Goal: Task Accomplishment & Management: Manage account settings

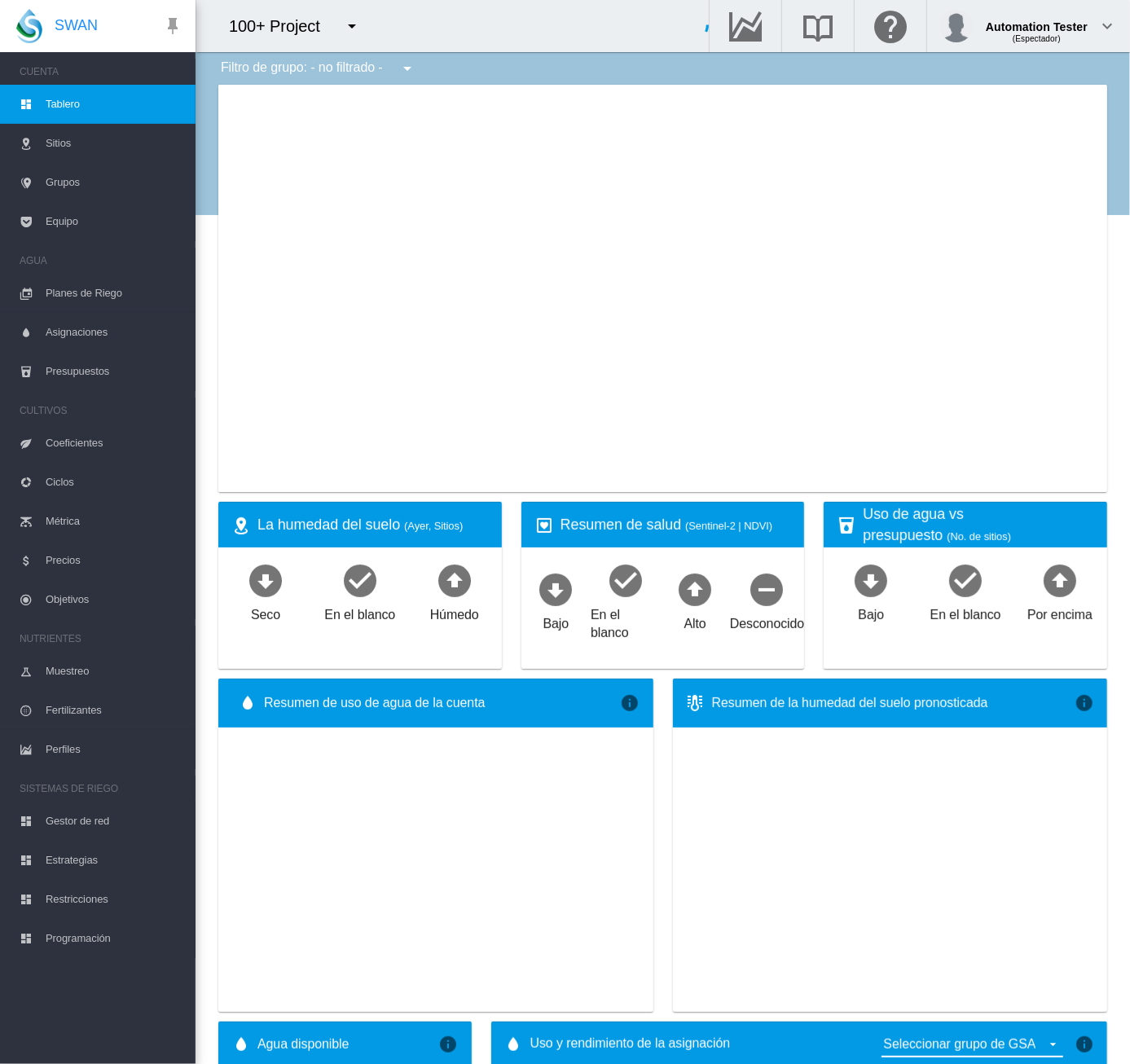
type input "**********"
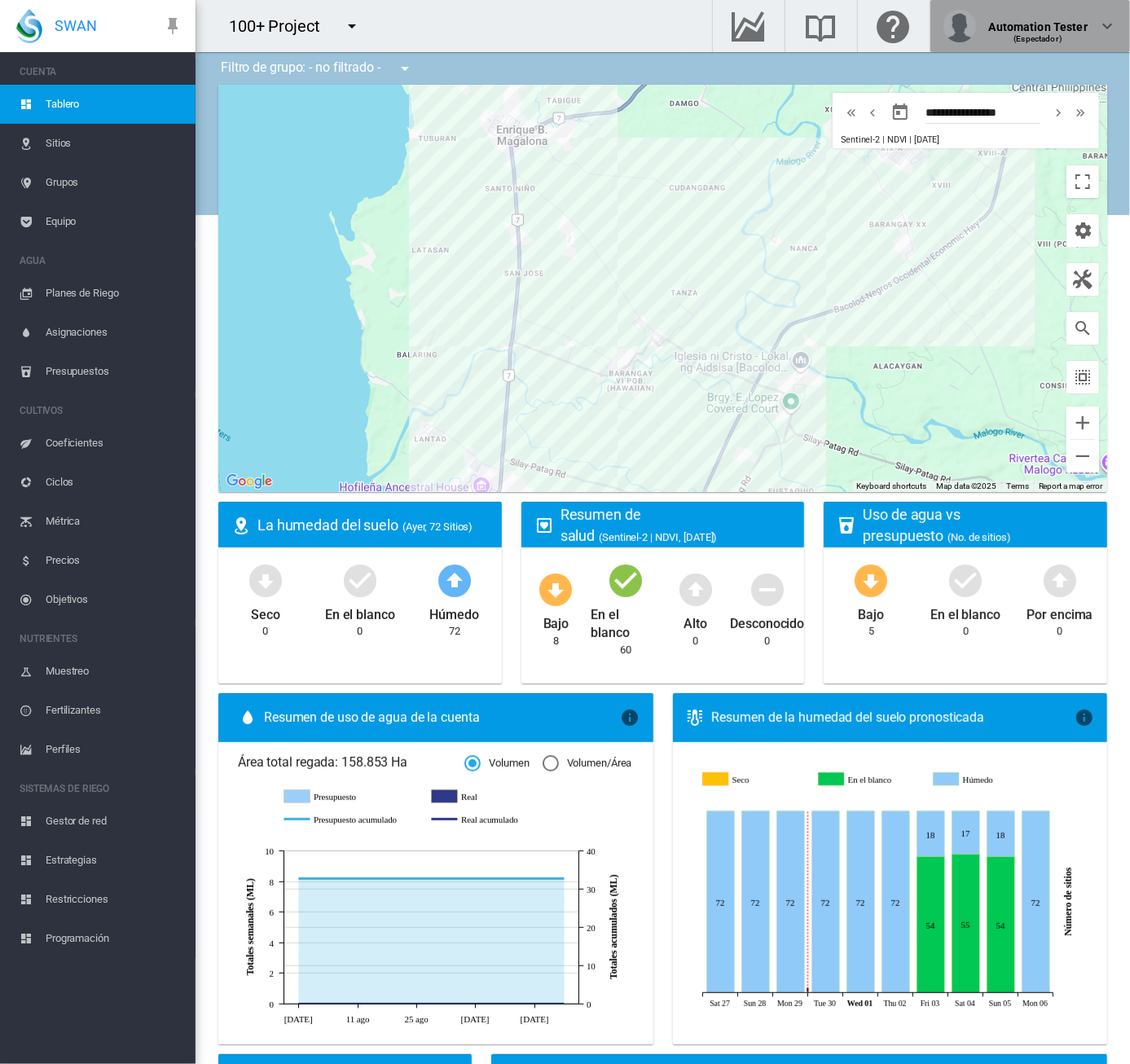
click at [1055, 29] on div "(Espectador)" at bounding box center [1038, 32] width 99 height 16
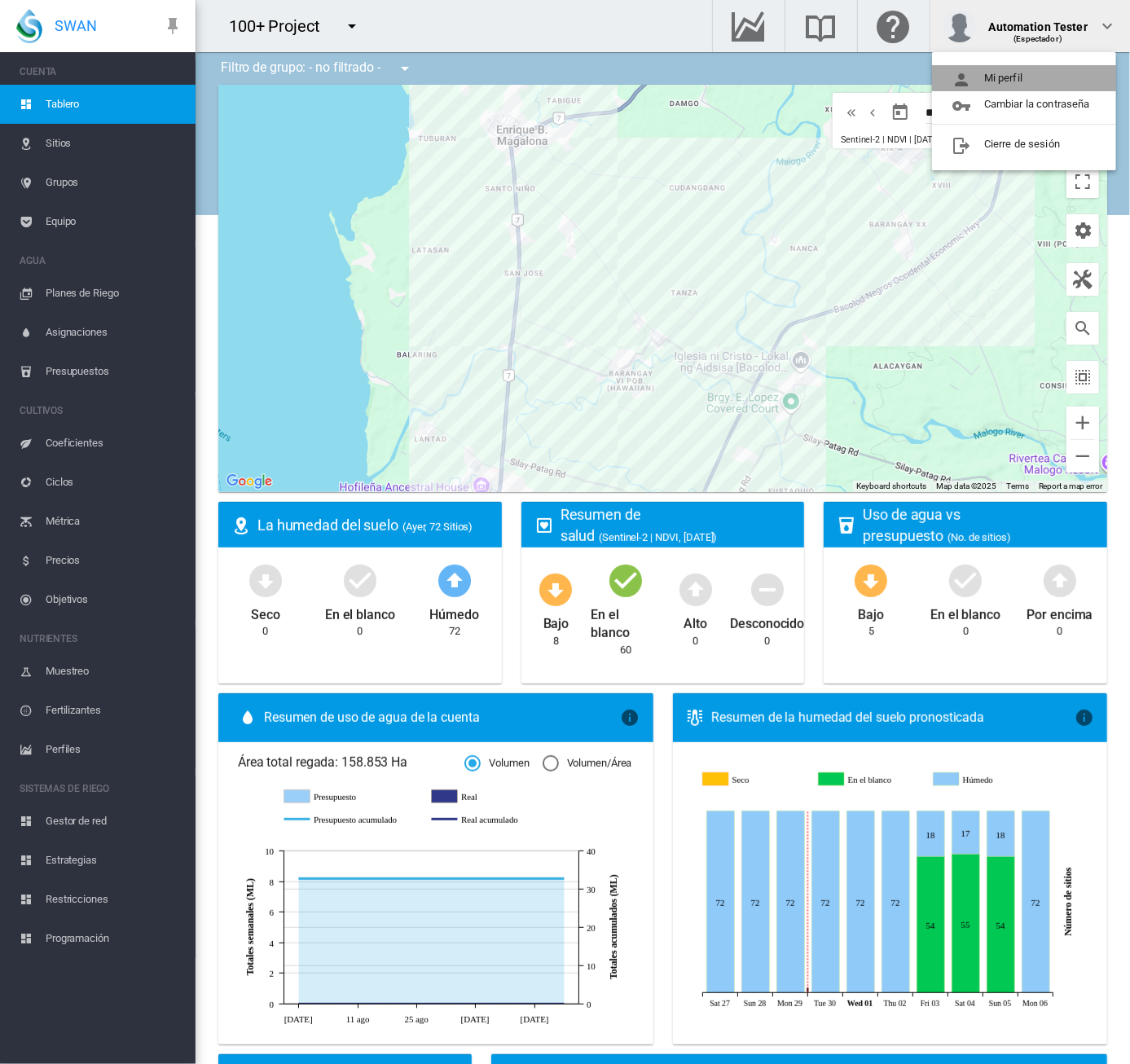
click at [1015, 77] on button "Mi perfil" at bounding box center [1024, 78] width 184 height 26
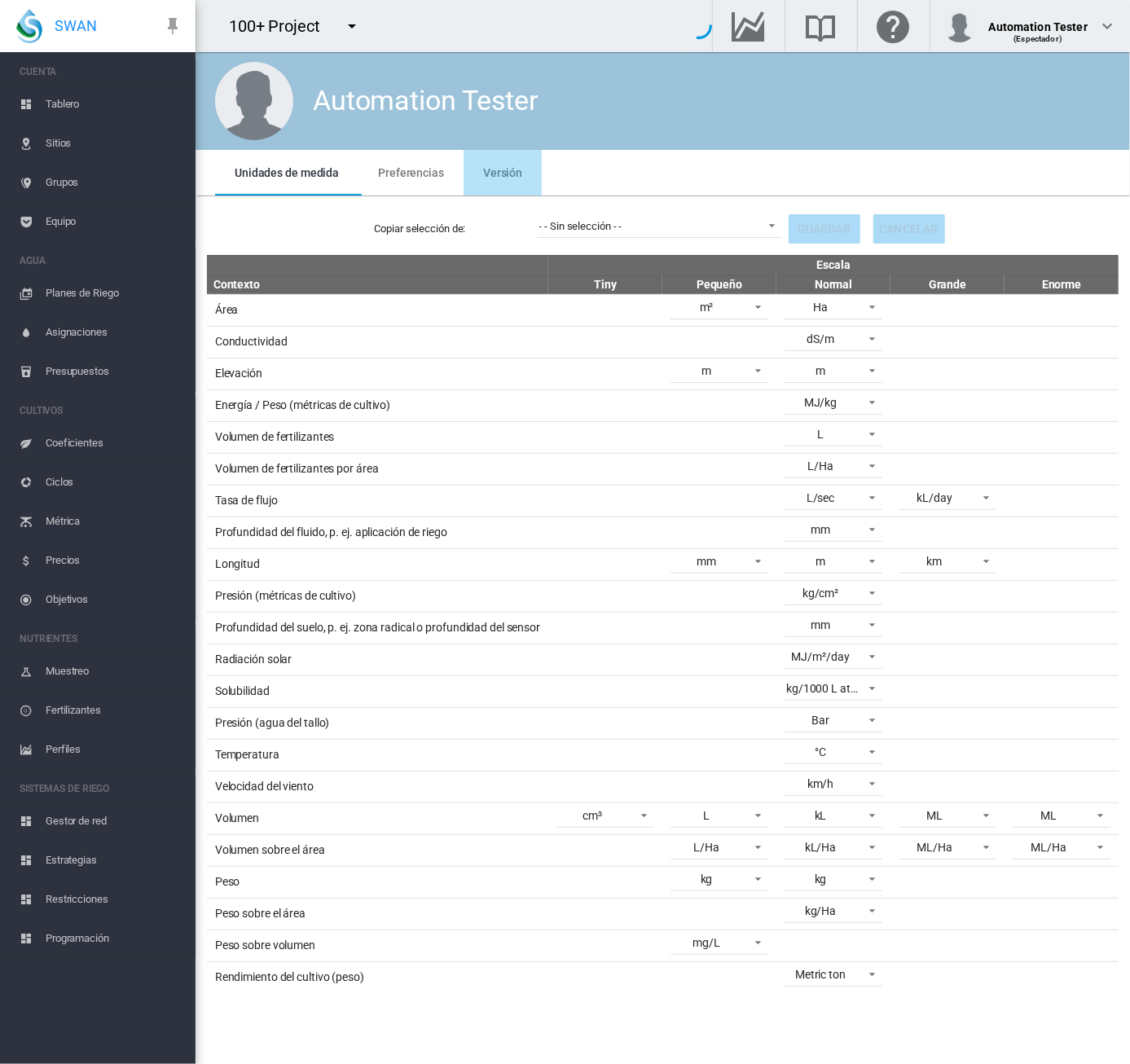
click at [523, 170] on md-tab-item "Versión" at bounding box center [502, 173] width 78 height 46
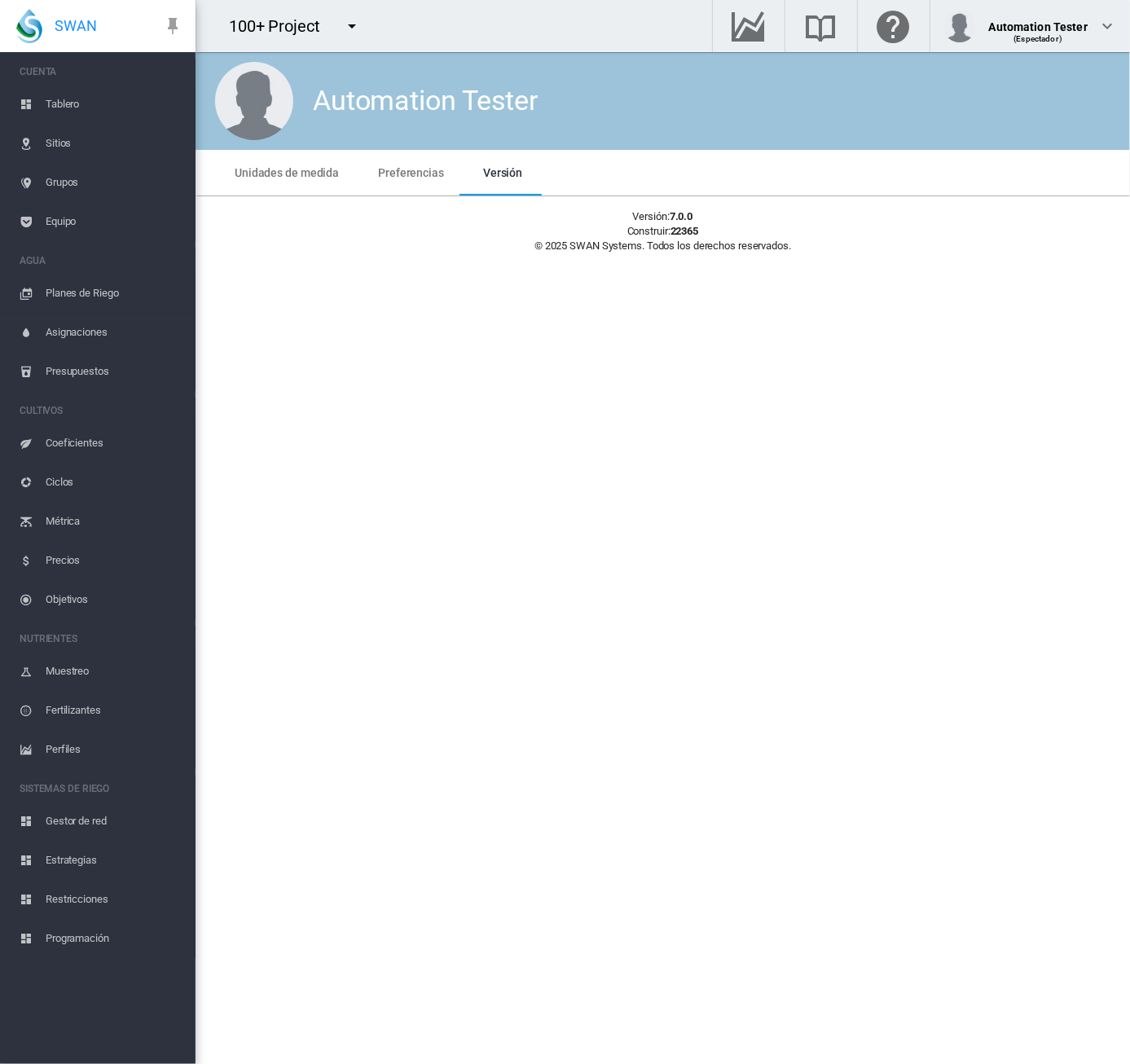
click at [411, 170] on span "Preferencias" at bounding box center [411, 173] width 66 height 13
click at [668, 240] on span "Español" at bounding box center [650, 238] width 133 height 14
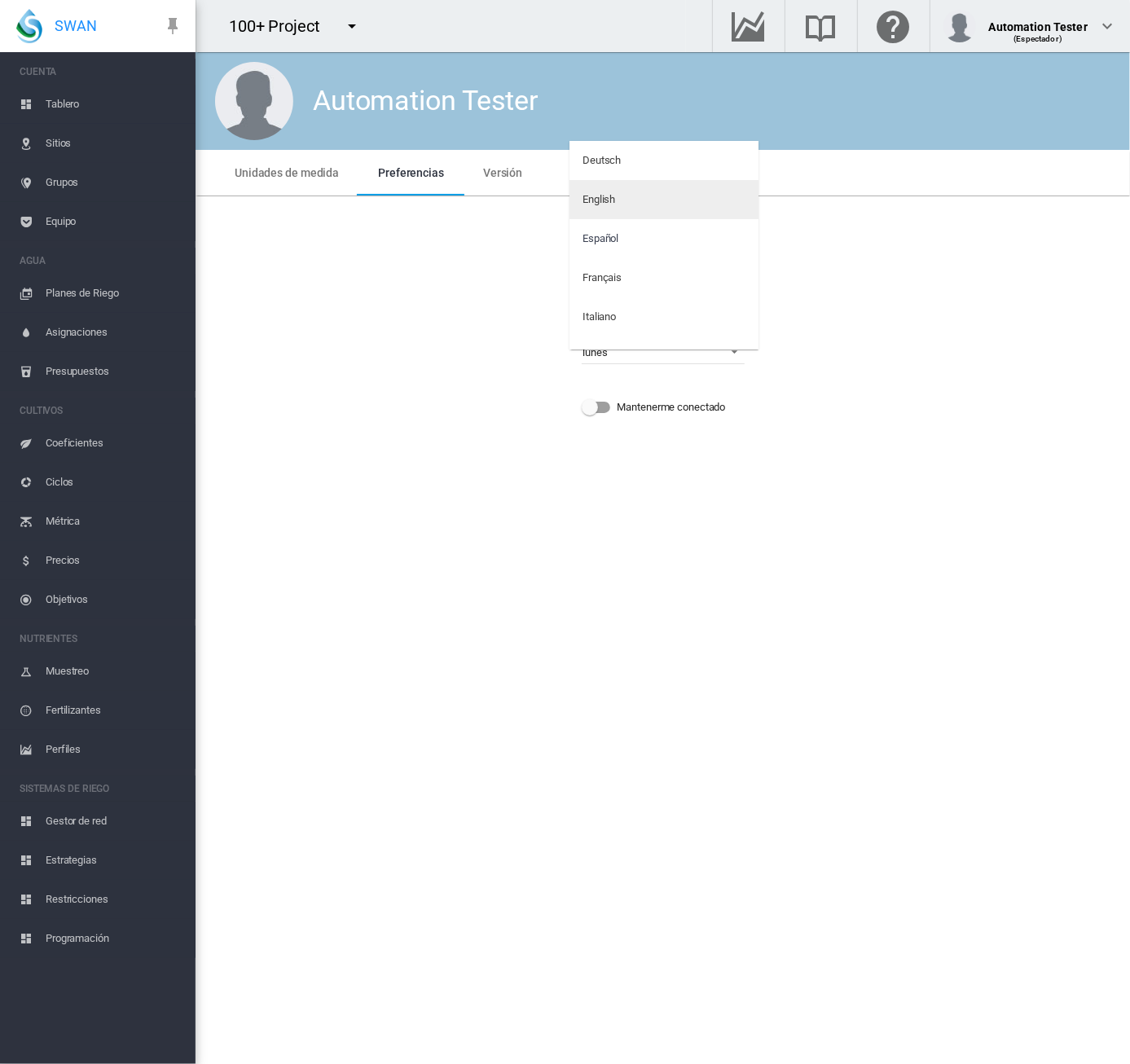
click at [649, 208] on md-option "English" at bounding box center [663, 200] width 189 height 39
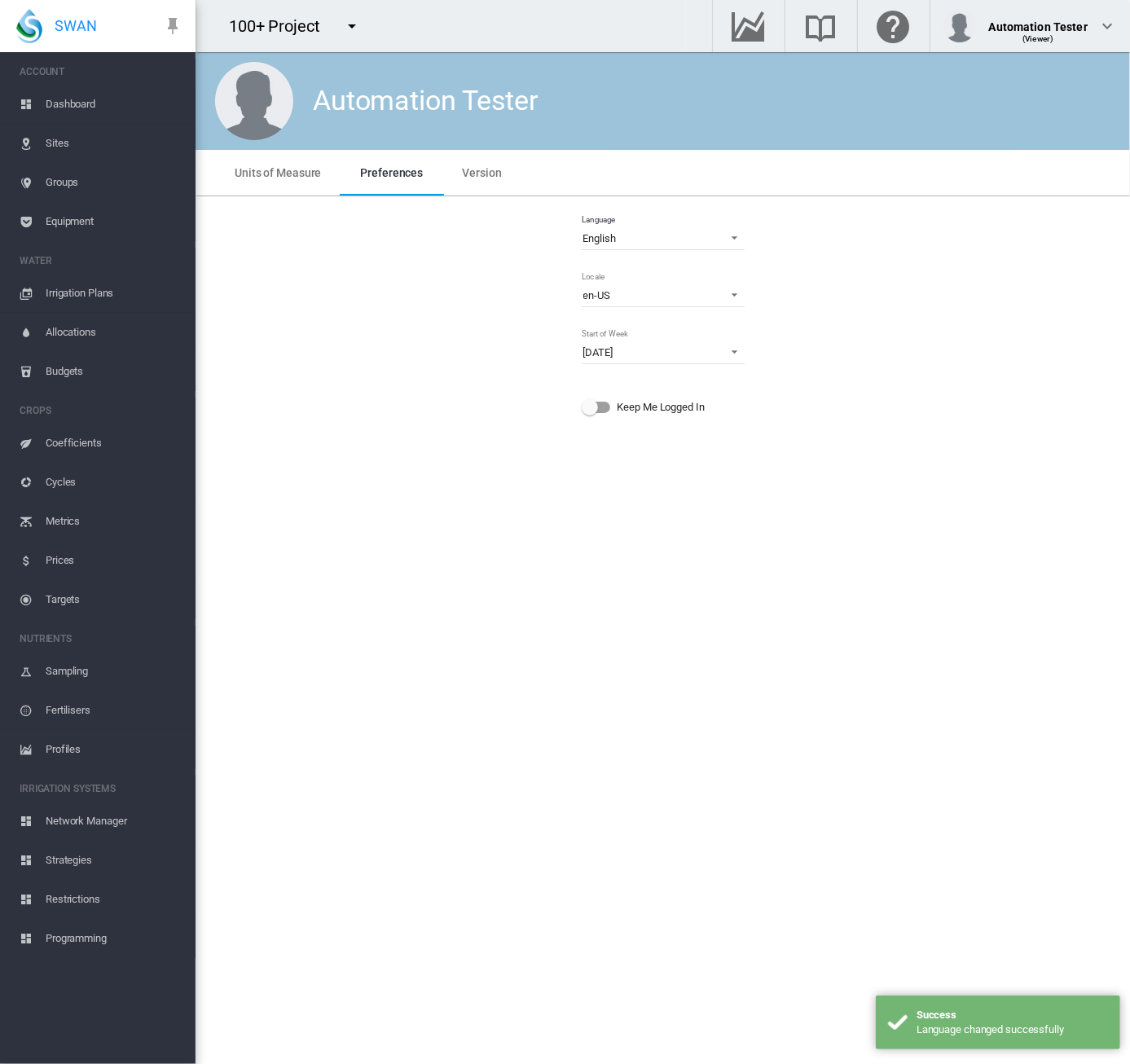
click at [350, 26] on md-icon "icon-menu-down" at bounding box center [351, 26] width 19 height 19
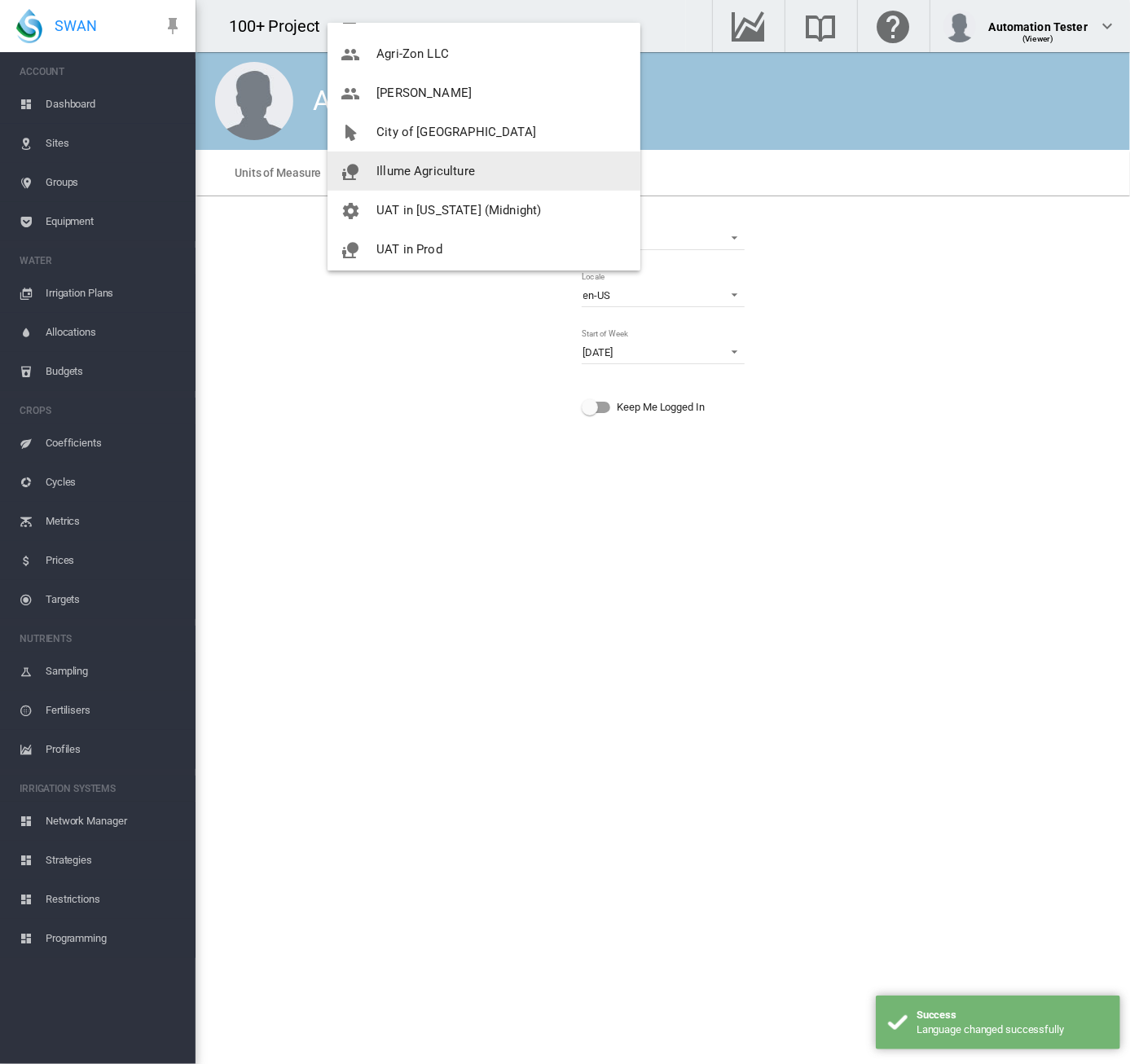
scroll to position [196, 0]
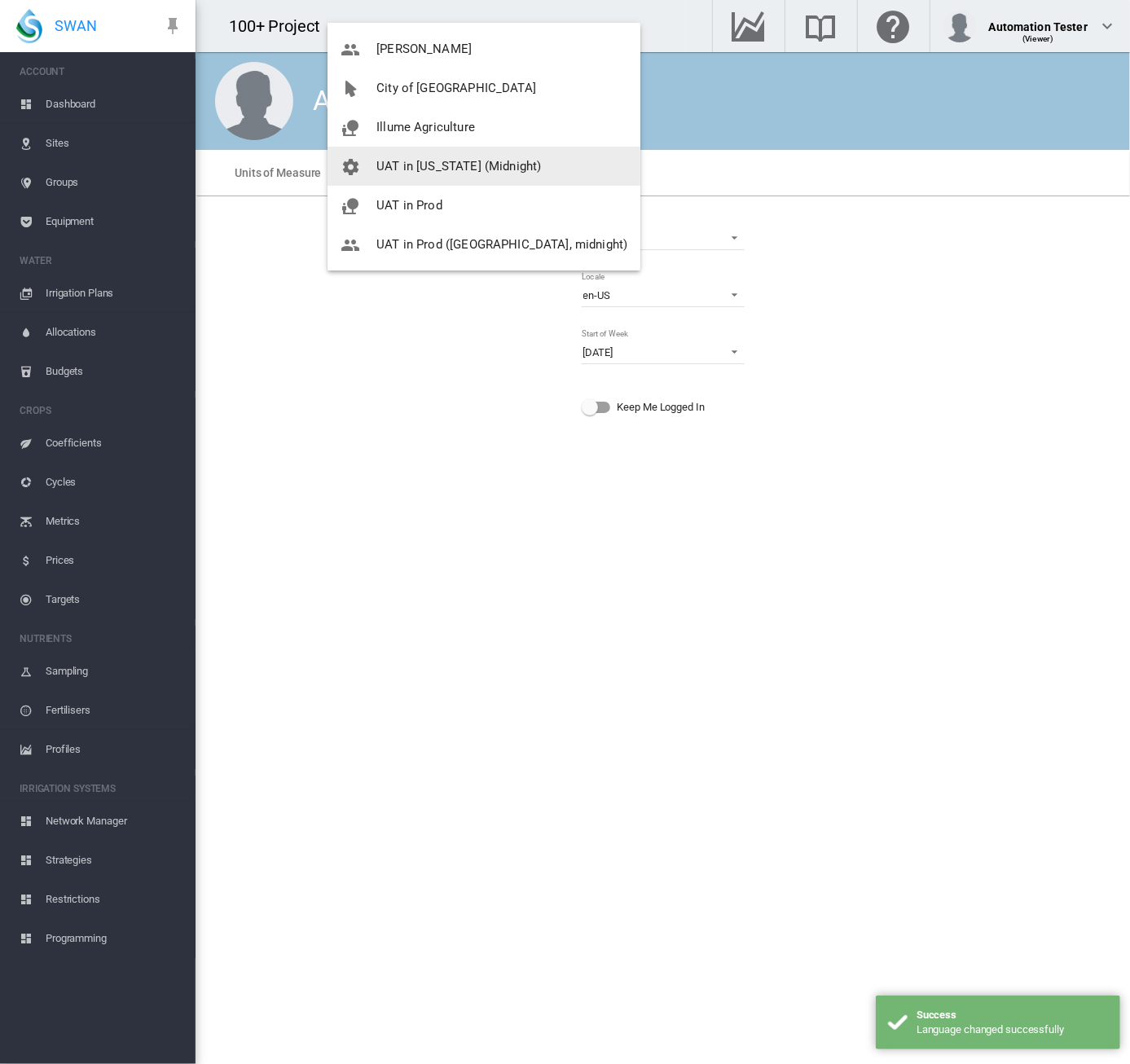
click at [428, 169] on span "UAT in California (Midnight)" at bounding box center [458, 165] width 164 height 14
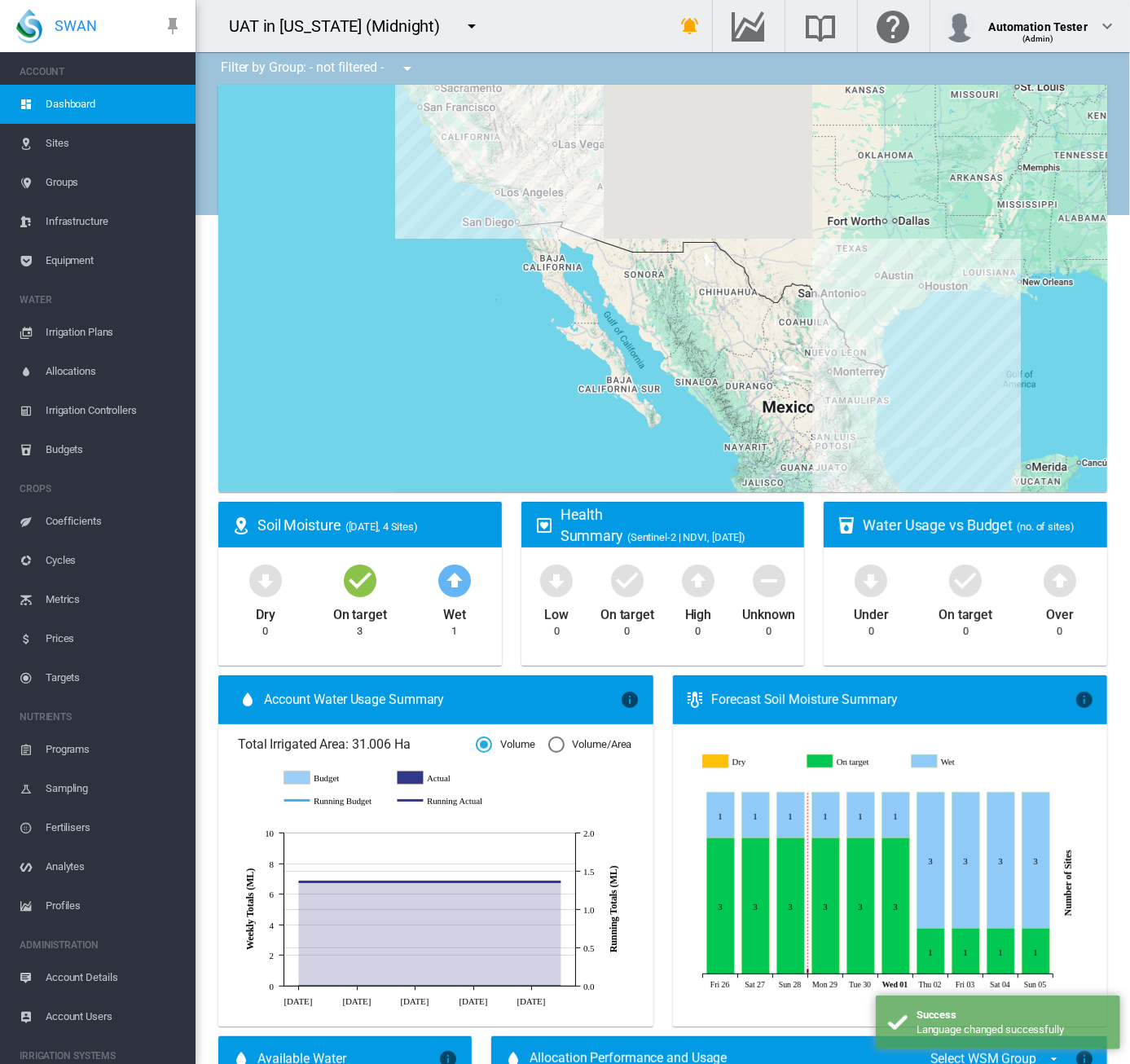
scroll to position [161, 0]
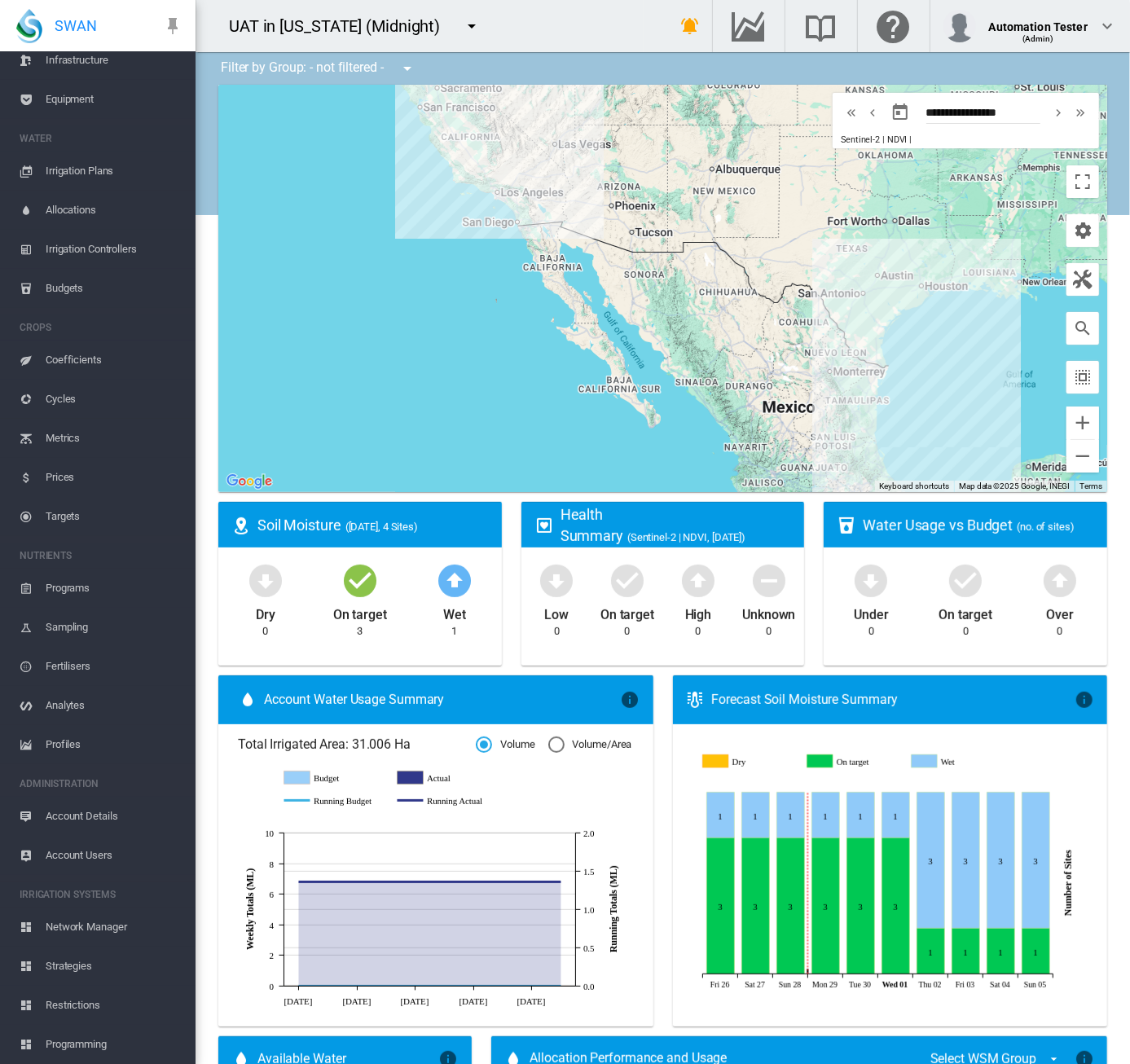
click at [93, 924] on span "Network Manager" at bounding box center [114, 927] width 137 height 39
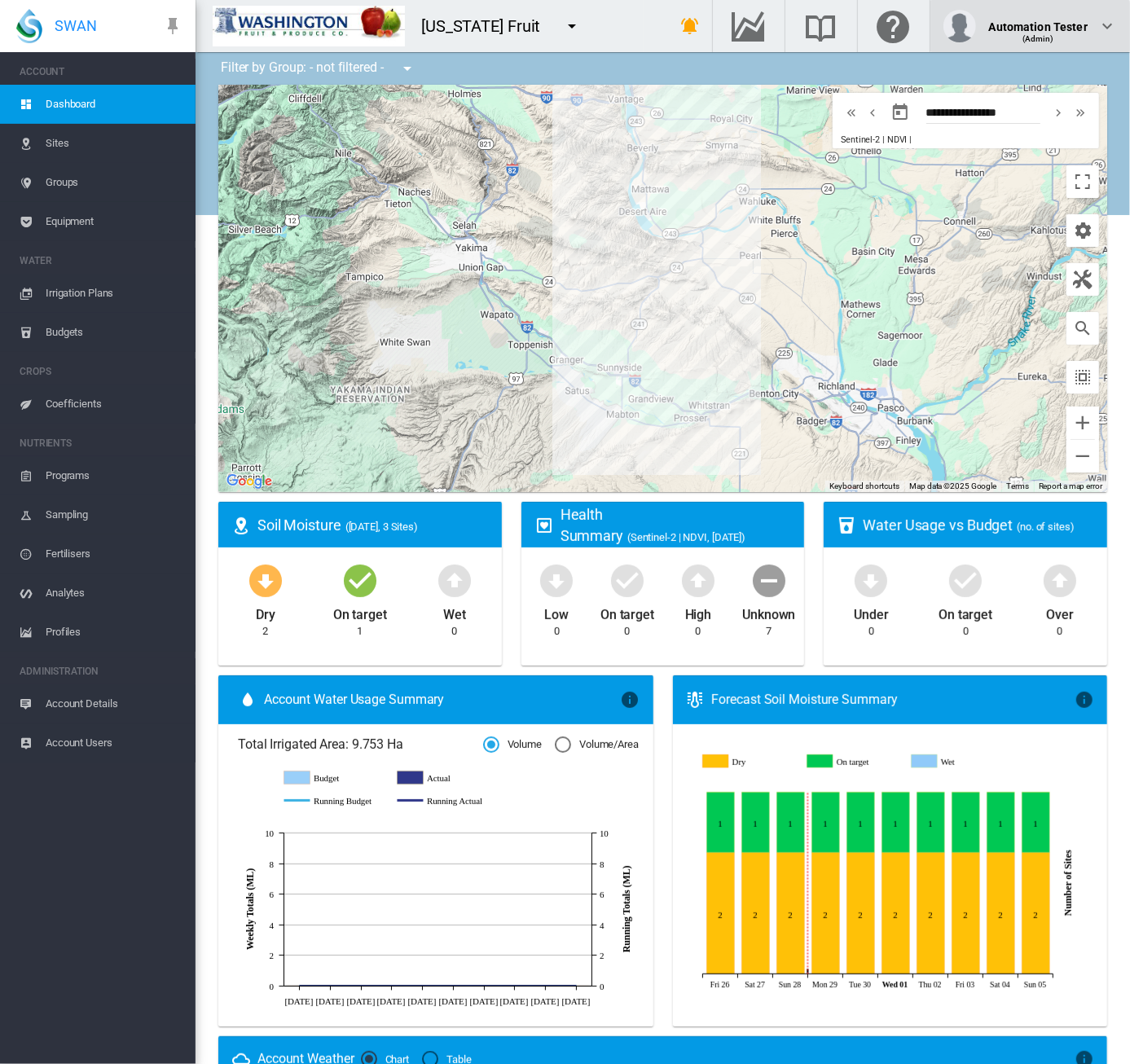
click at [1085, 27] on div "Automation Tester" at bounding box center [1038, 20] width 99 height 16
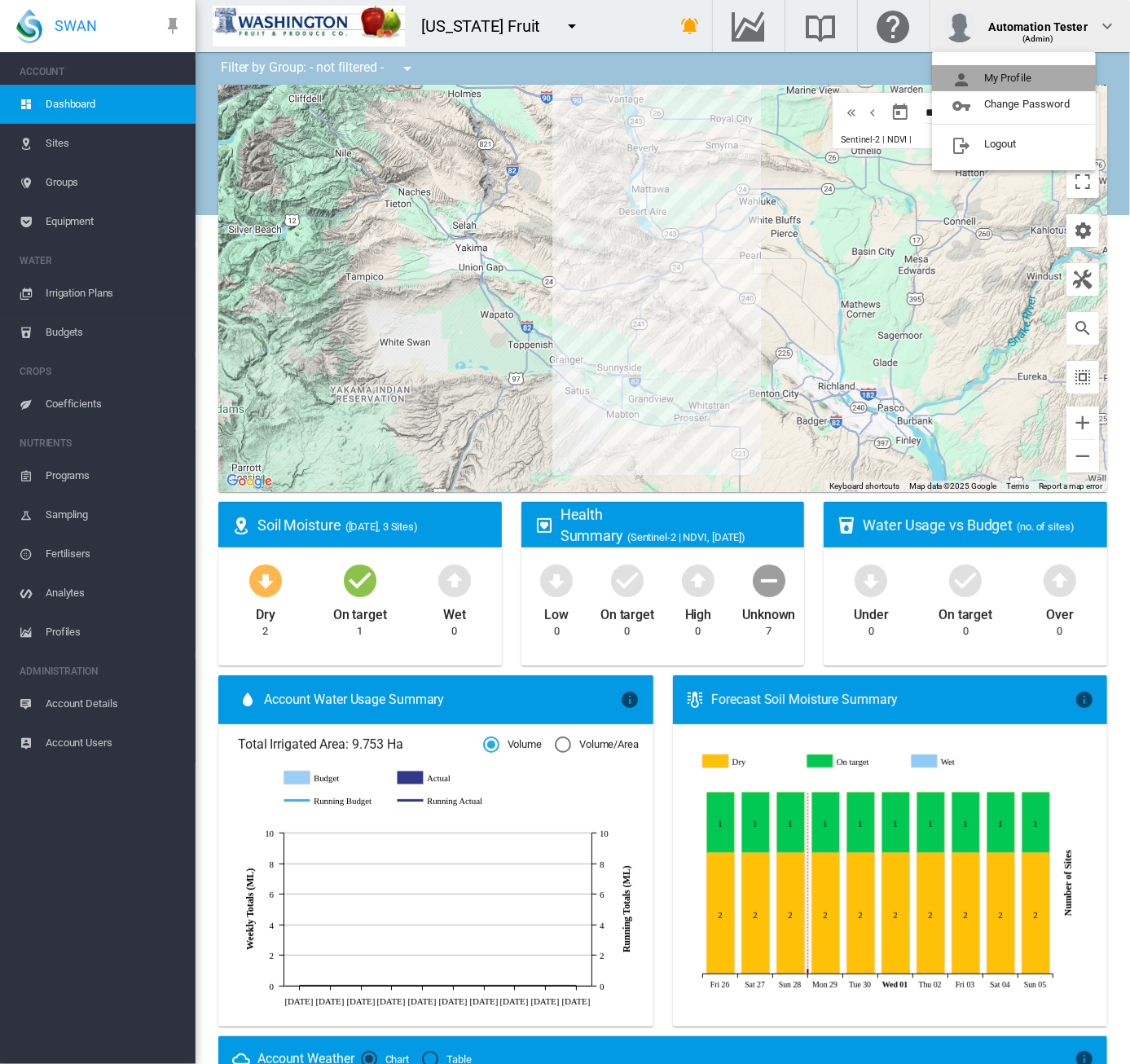
click at [1084, 73] on button "My Profile" at bounding box center [1014, 78] width 164 height 26
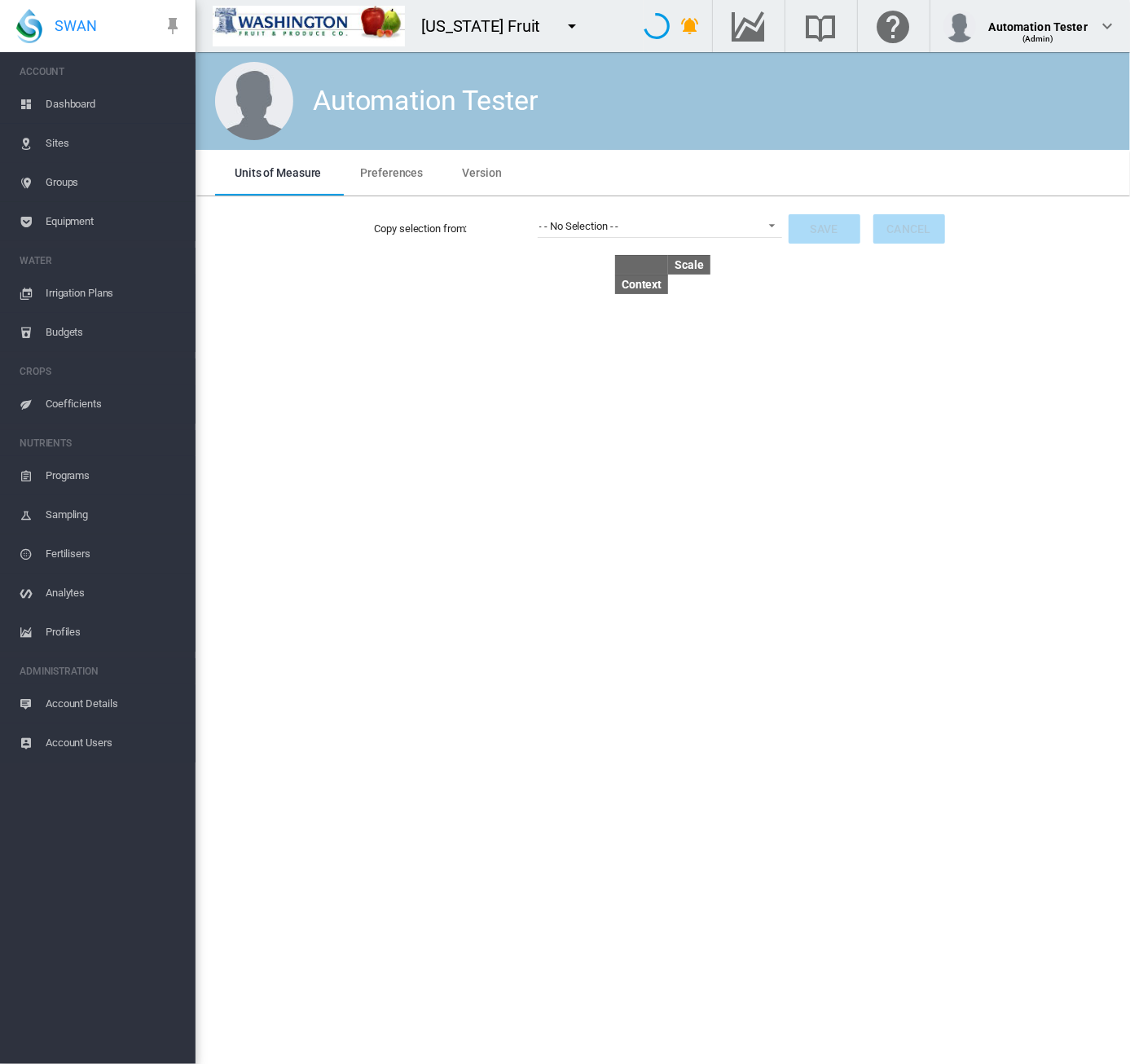
click at [500, 172] on md-tab-item "Version" at bounding box center [481, 173] width 78 height 46
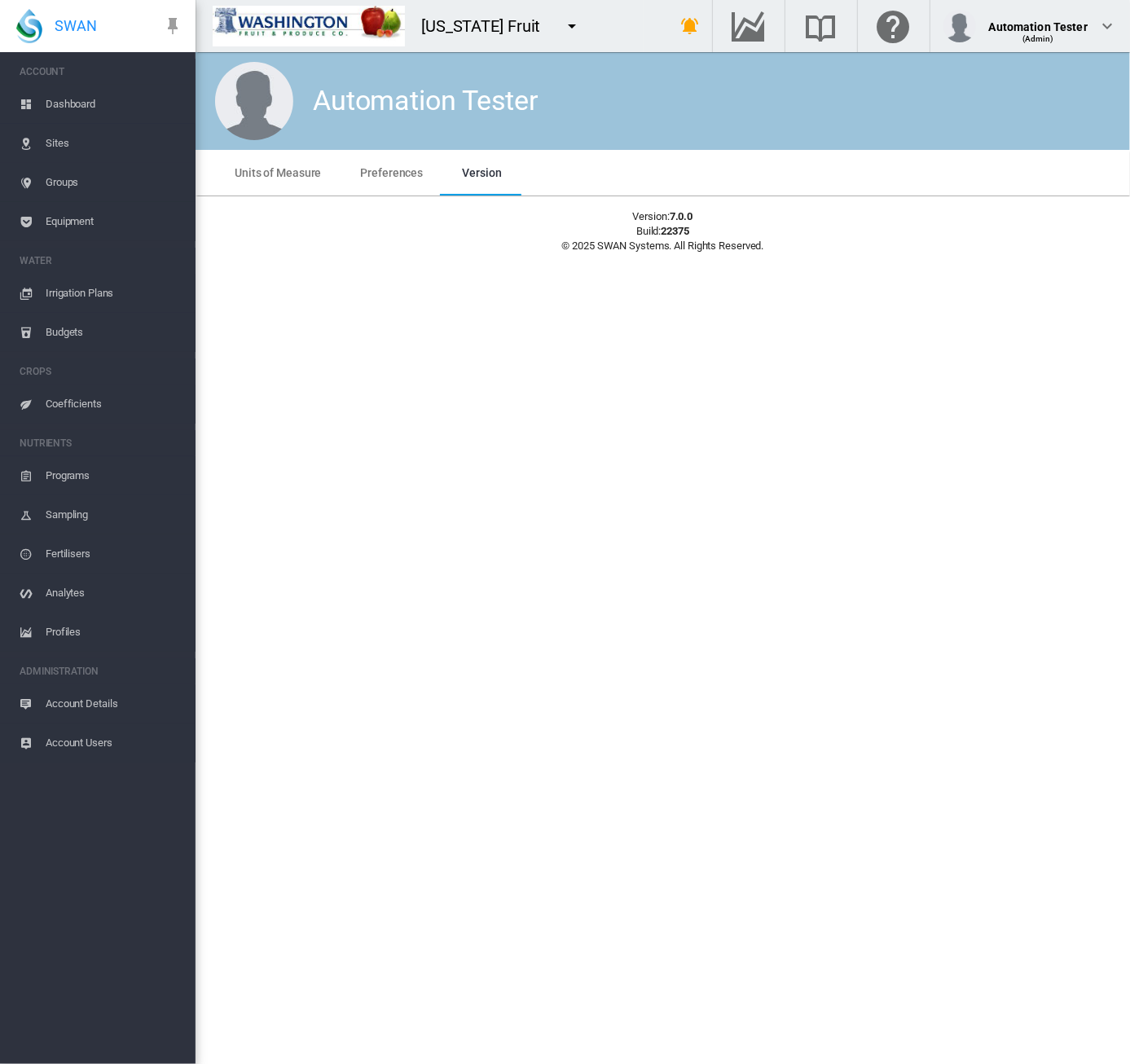
click at [58, 103] on span "Dashboard" at bounding box center [114, 104] width 137 height 39
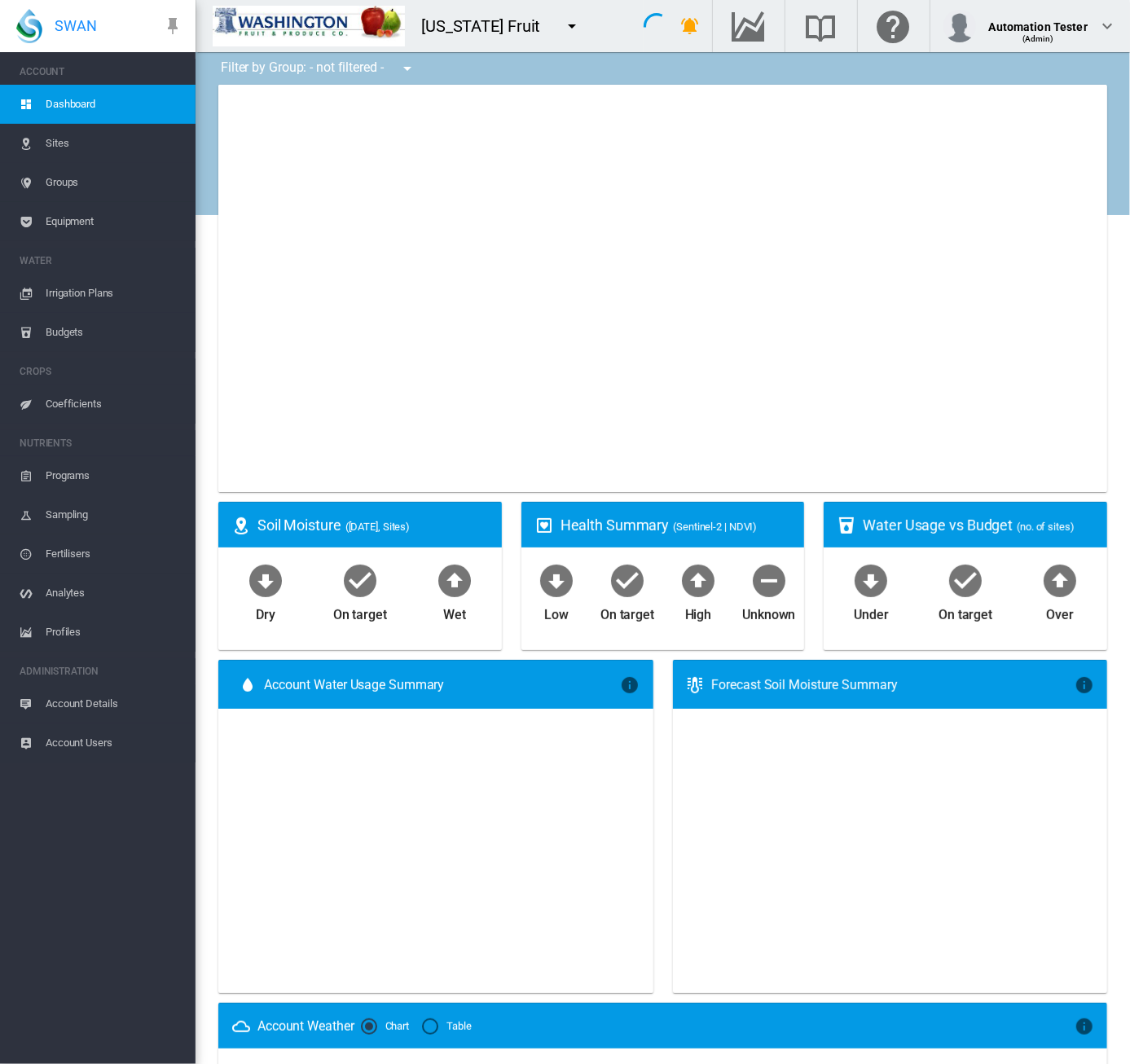
type input "**********"
